Goal: Transaction & Acquisition: Purchase product/service

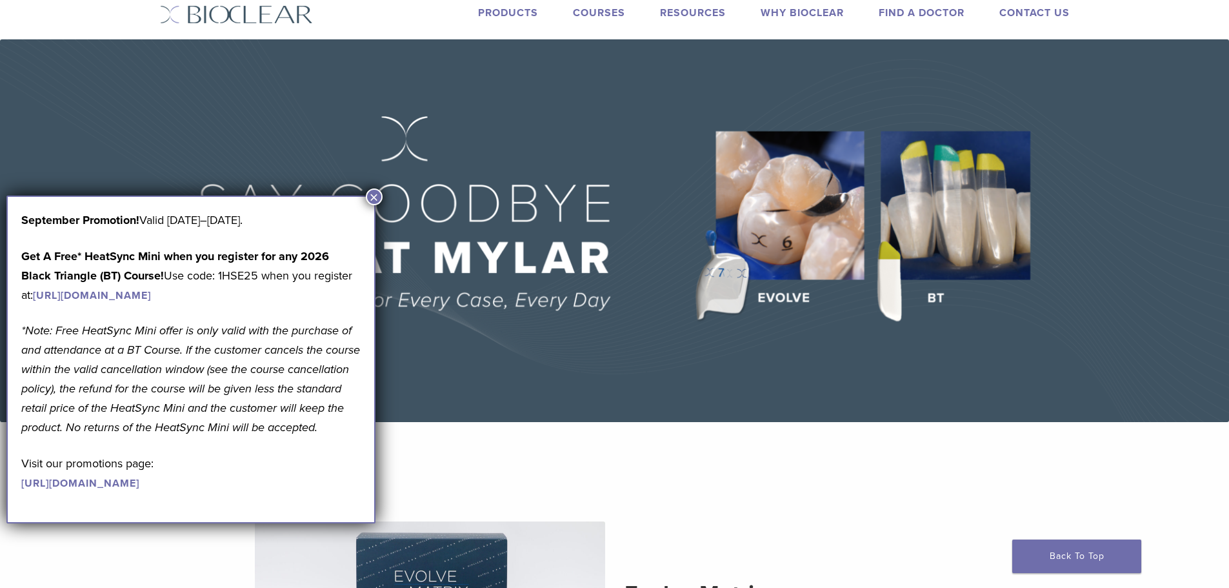
scroll to position [129, 0]
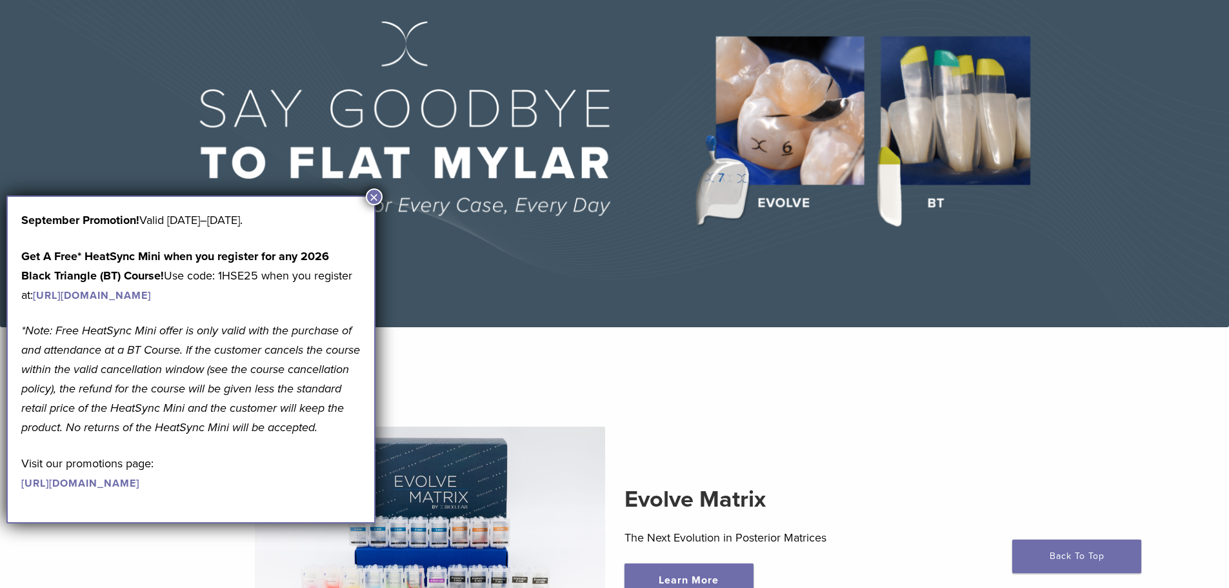
click at [380, 196] on button "×" at bounding box center [374, 196] width 17 height 17
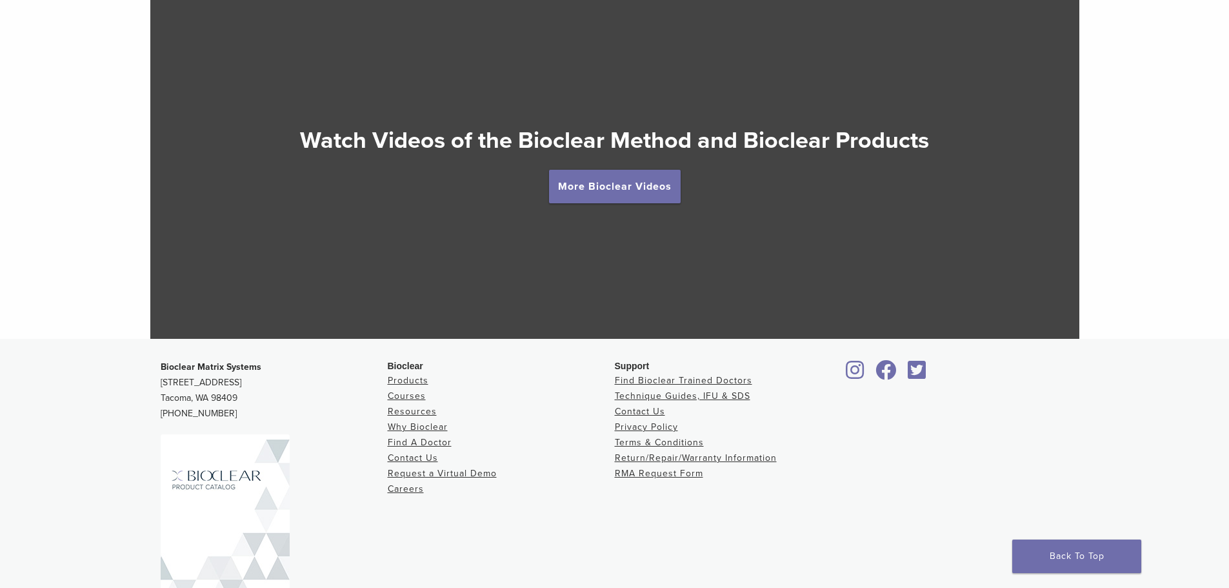
scroll to position [2372, 0]
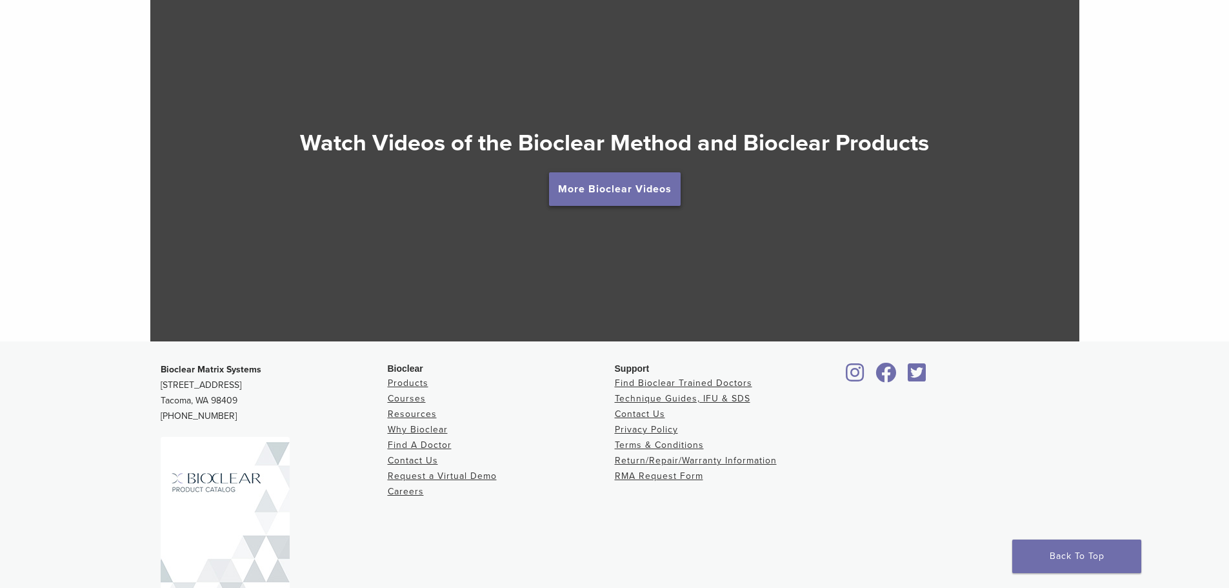
click at [623, 179] on link "More Bioclear Videos" at bounding box center [615, 189] width 132 height 34
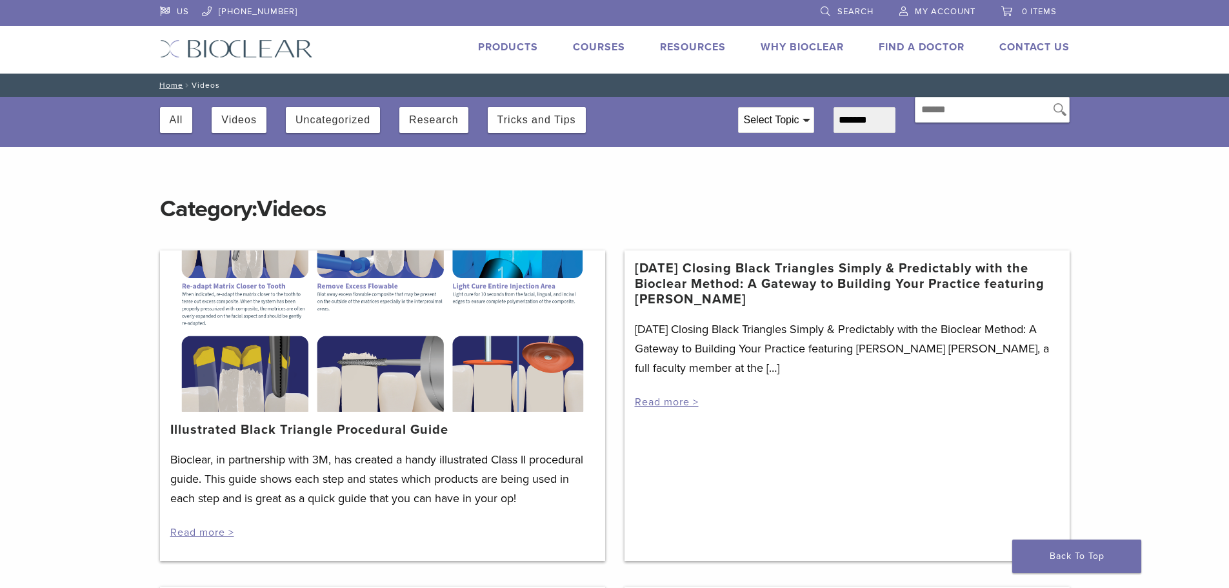
click at [496, 50] on link "Products" at bounding box center [508, 47] width 60 height 13
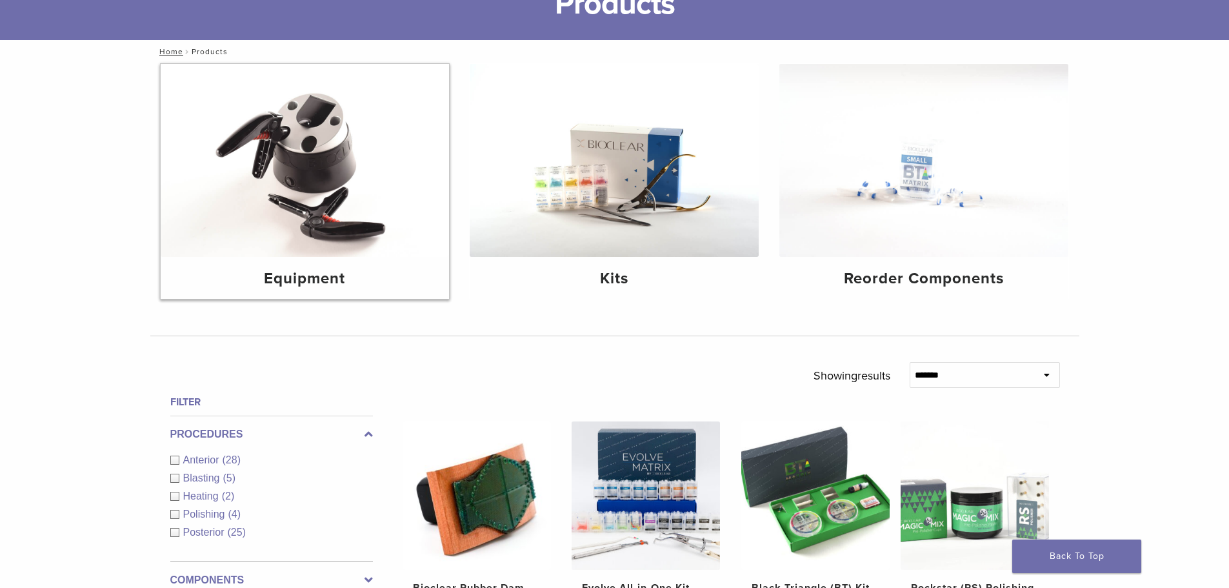
scroll to position [65, 0]
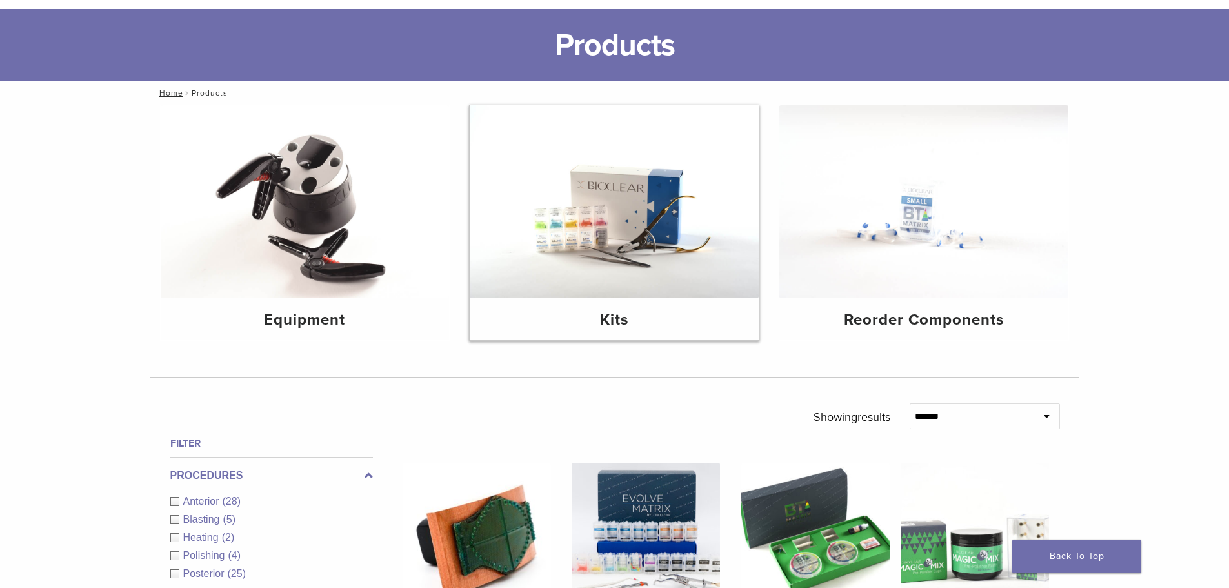
click at [594, 221] on img at bounding box center [614, 201] width 289 height 193
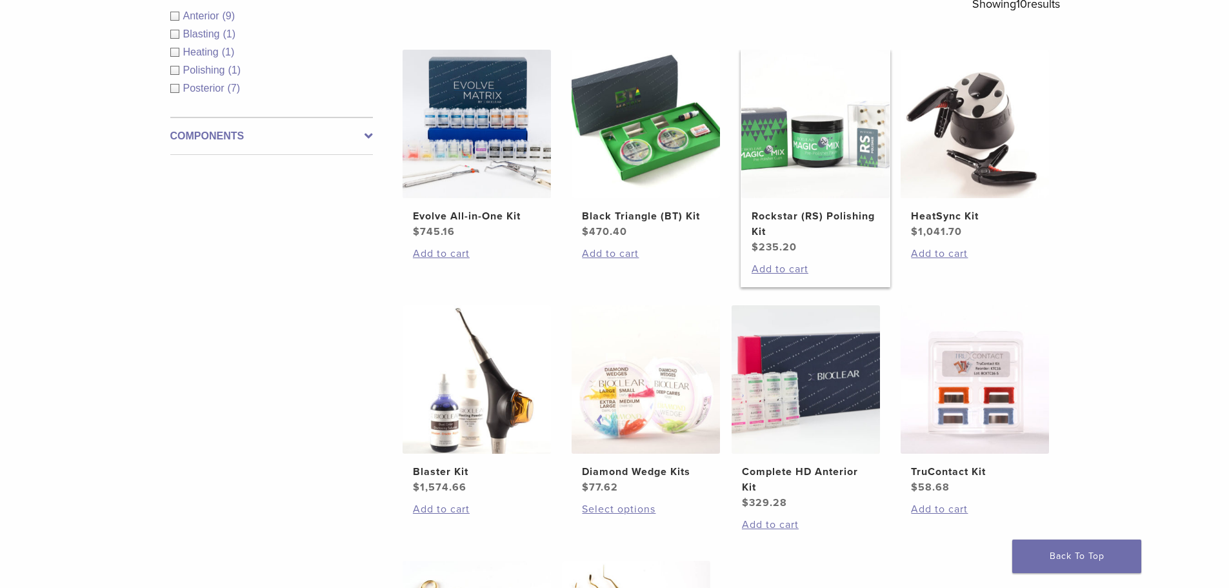
scroll to position [258, 0]
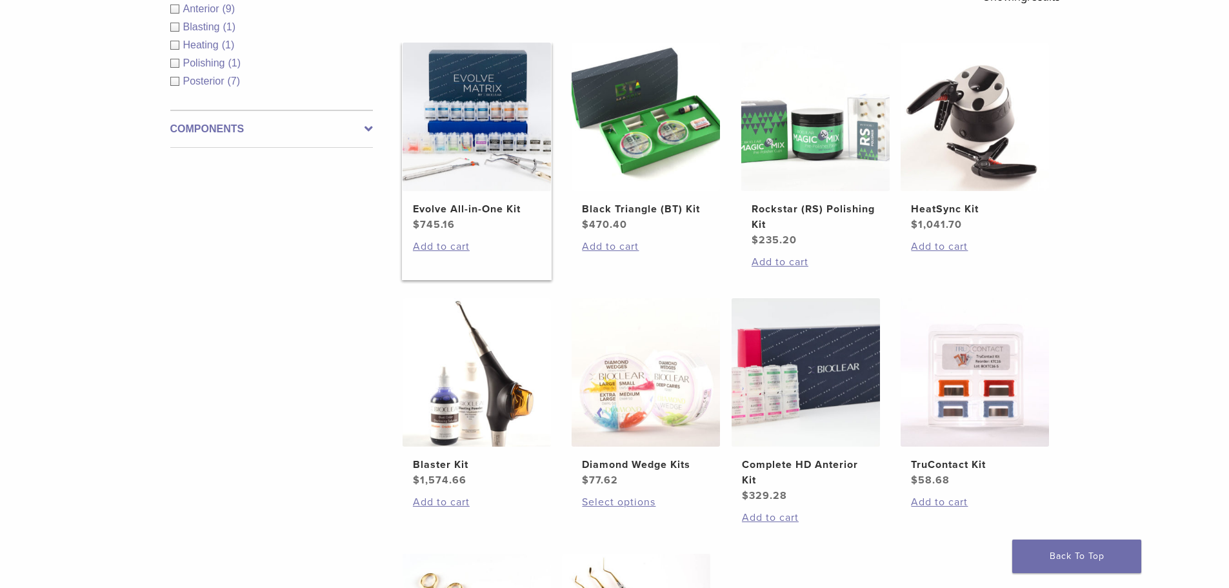
click at [478, 167] on img at bounding box center [477, 117] width 148 height 148
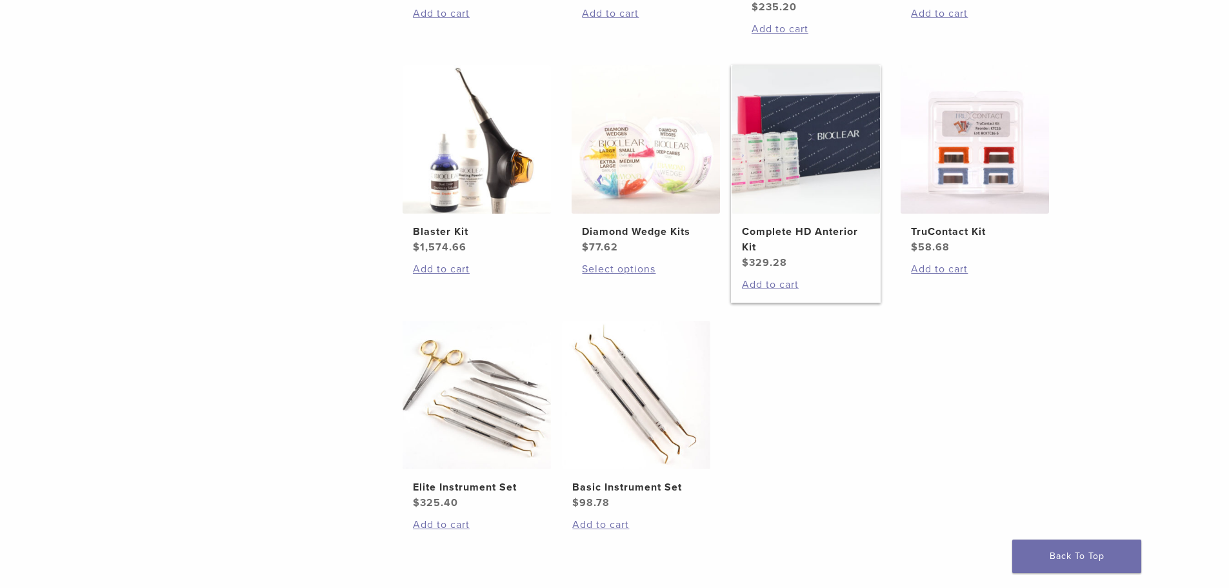
scroll to position [516, 0]
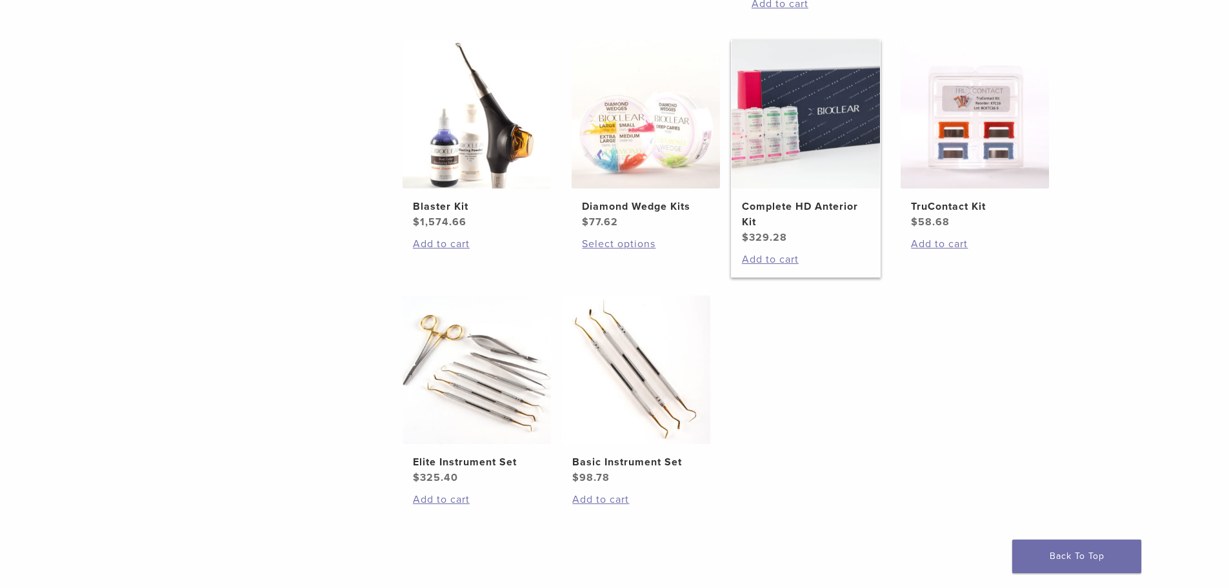
click at [804, 155] on img at bounding box center [806, 114] width 148 height 148
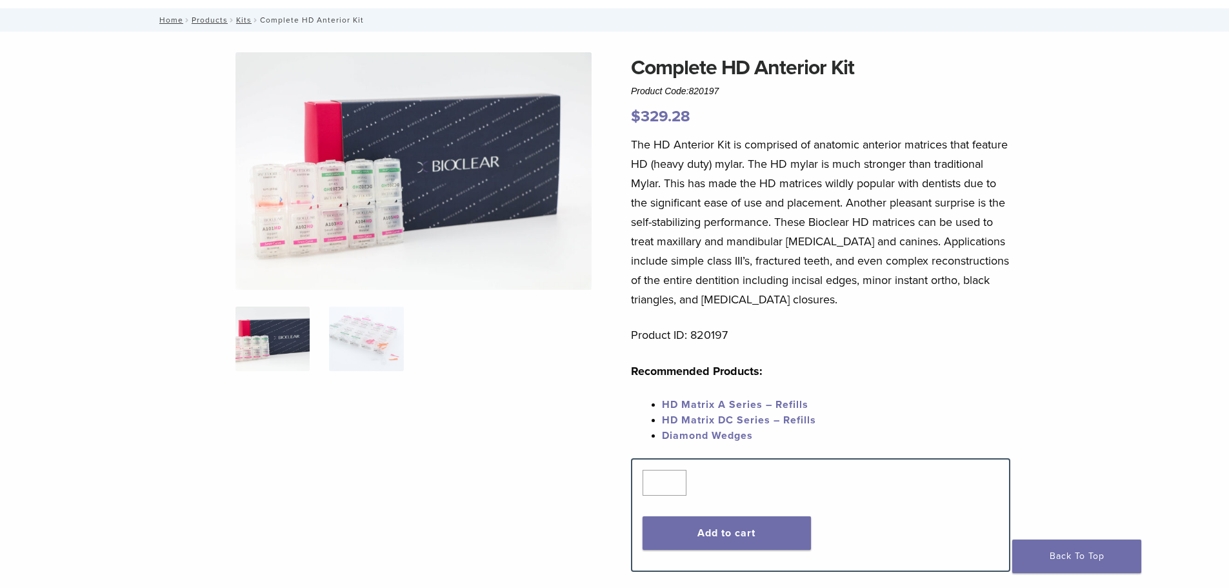
scroll to position [65, 0]
click at [366, 217] on img at bounding box center [414, 171] width 356 height 237
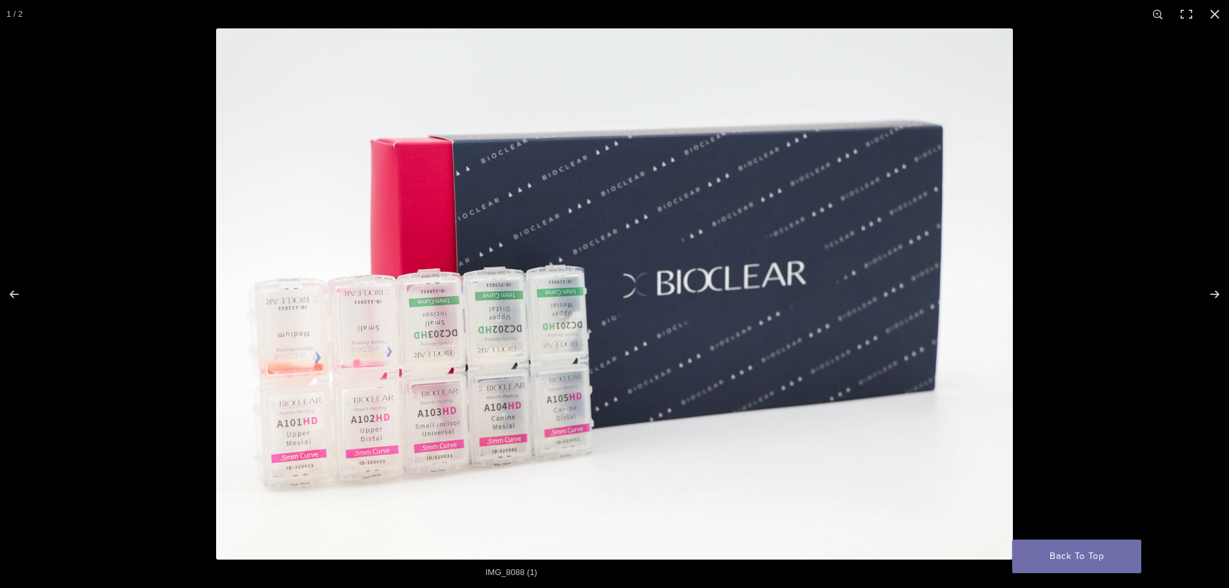
click at [341, 350] on img at bounding box center [614, 293] width 797 height 531
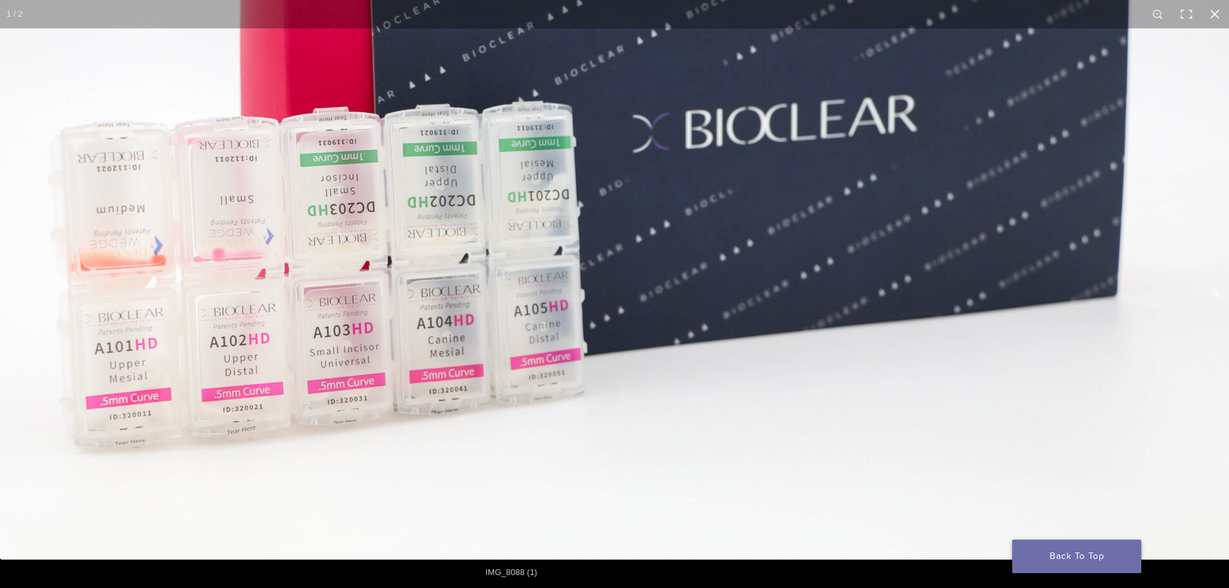
click at [1066, 557] on link "Back To Top" at bounding box center [1076, 556] width 129 height 34
click at [1086, 547] on link "Back To Top" at bounding box center [1076, 556] width 129 height 34
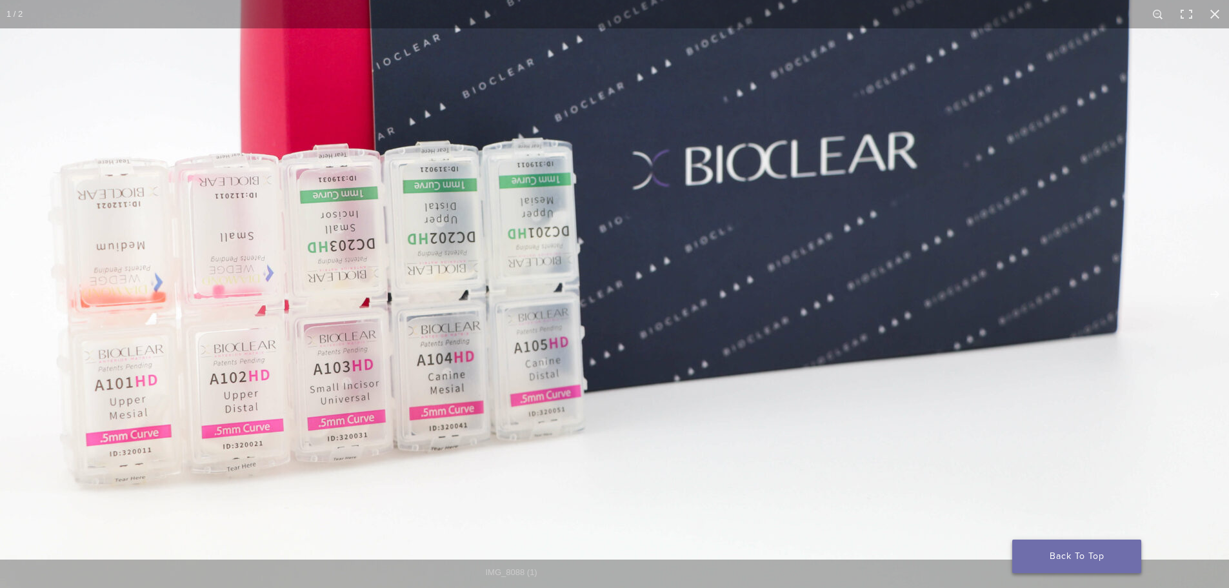
click at [1056, 559] on link "Back To Top" at bounding box center [1076, 556] width 129 height 34
click at [1213, 10] on button "Close (Esc)" at bounding box center [1215, 14] width 28 height 28
